Goal: Information Seeking & Learning: Stay updated

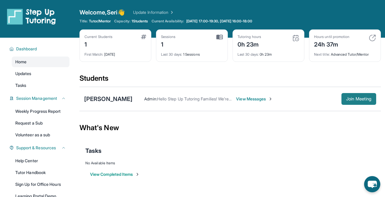
click at [348, 98] on span "Join Meeting" at bounding box center [358, 99] width 25 height 4
click at [346, 97] on span "Join Meeting" at bounding box center [358, 99] width 25 height 4
click at [39, 174] on link "Tutor Handbook" at bounding box center [41, 172] width 58 height 11
click at [37, 75] on link "Updates" at bounding box center [41, 73] width 58 height 11
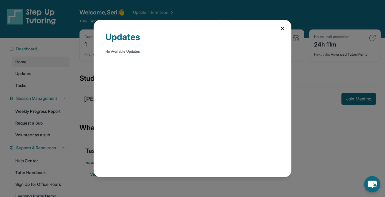
click at [97, 78] on div "Updates No Available Updates" at bounding box center [193, 99] width 198 height 158
click at [78, 81] on div "Updates No Available Updates" at bounding box center [192, 98] width 385 height 197
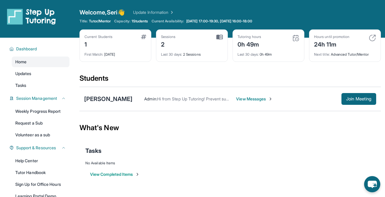
click at [148, 12] on link "Update Information" at bounding box center [153, 12] width 41 height 6
click at [39, 74] on link "Updates" at bounding box center [41, 73] width 58 height 11
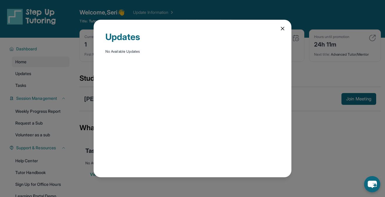
click at [78, 37] on div "Updates No Available Updates" at bounding box center [192, 98] width 385 height 197
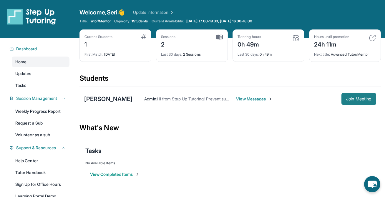
click at [361, 98] on span "Join Meeting" at bounding box center [358, 99] width 25 height 4
